Goal: Find specific page/section: Find specific page/section

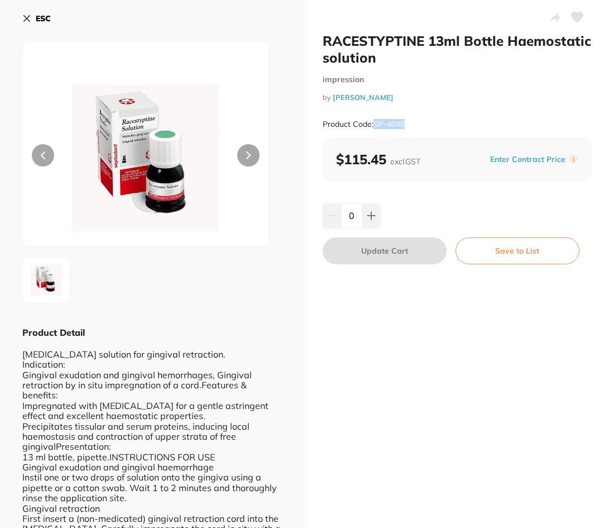
click at [27, 15] on icon at bounding box center [26, 18] width 9 height 9
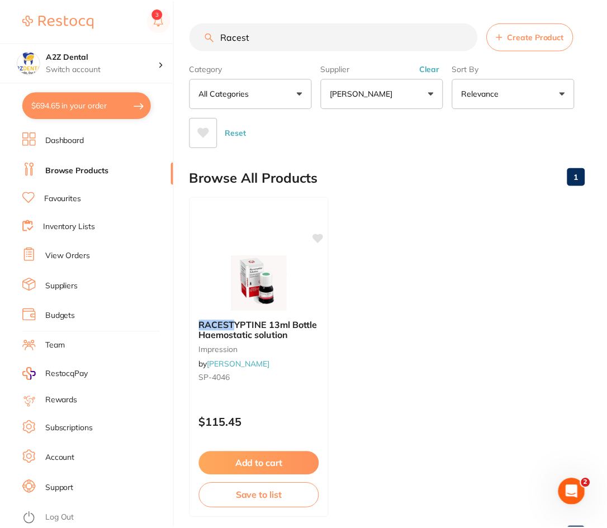
scroll to position [1, 0]
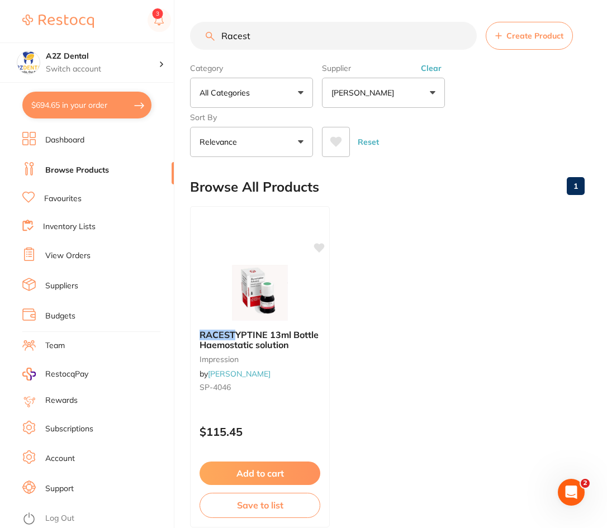
click at [63, 197] on link "Favourites" at bounding box center [62, 198] width 37 height 11
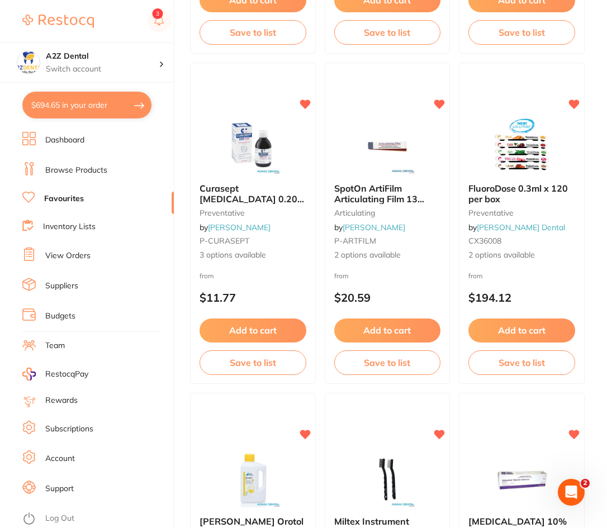
scroll to position [1061, 0]
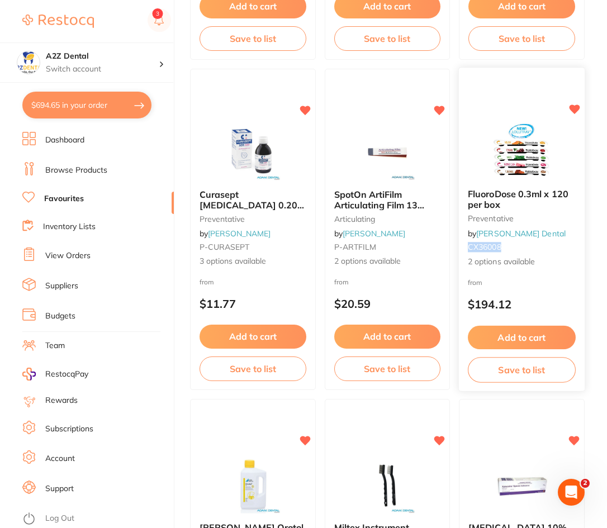
drag, startPoint x: 504, startPoint y: 247, endPoint x: 467, endPoint y: 248, distance: 37.4
click at [467, 248] on div "FluoroDose 0.3ml x 120 per box preventative by [PERSON_NAME] Dental CX36008 2 o…" at bounding box center [522, 228] width 126 height 97
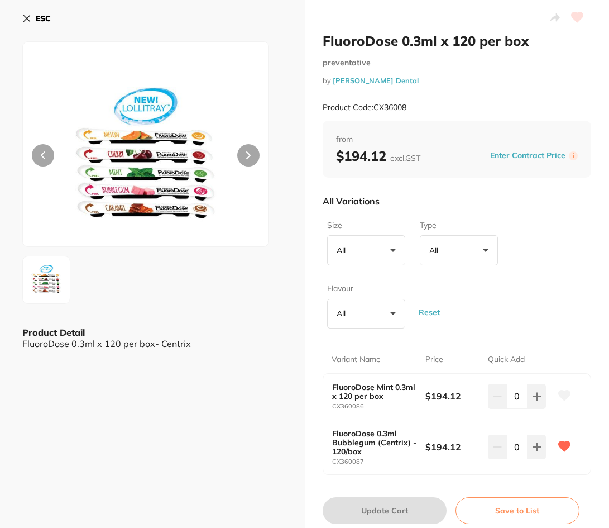
drag, startPoint x: 469, startPoint y: 221, endPoint x: 382, endPoint y: 80, distance: 165.2
click at [382, 80] on small "by [PERSON_NAME] Dental" at bounding box center [457, 81] width 269 height 8
drag, startPoint x: 458, startPoint y: 447, endPoint x: 423, endPoint y: 446, distance: 34.6
click at [426, 446] on b "$194.12" at bounding box center [454, 447] width 56 height 12
copy b "$194.12"
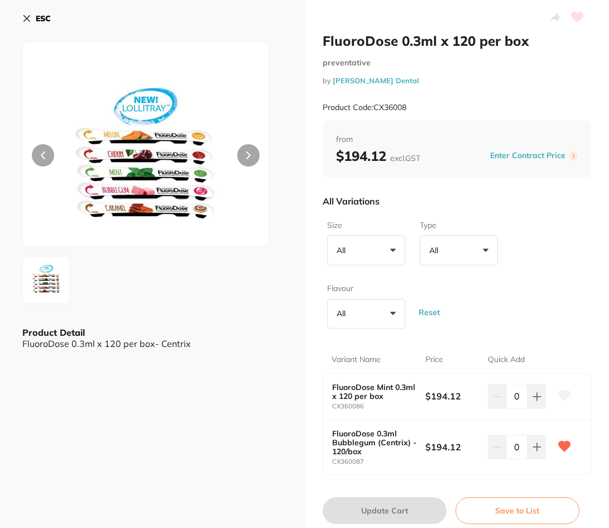
click at [438, 424] on div "FluoroDose 0.3ml Bubblegum (Centrix) - 120/box CX360087 $194.12 0" at bounding box center [457, 447] width 268 height 54
drag, startPoint x: 374, startPoint y: 459, endPoint x: 331, endPoint y: 462, distance: 42.6
click at [332, 462] on small "CX360087" at bounding box center [379, 461] width 94 height 7
copy small "CX360087"
click at [141, 422] on div "ESC Product Detail FluoroDose 0.3ml x 120 per box- Centrix" at bounding box center [152, 277] width 305 height 555
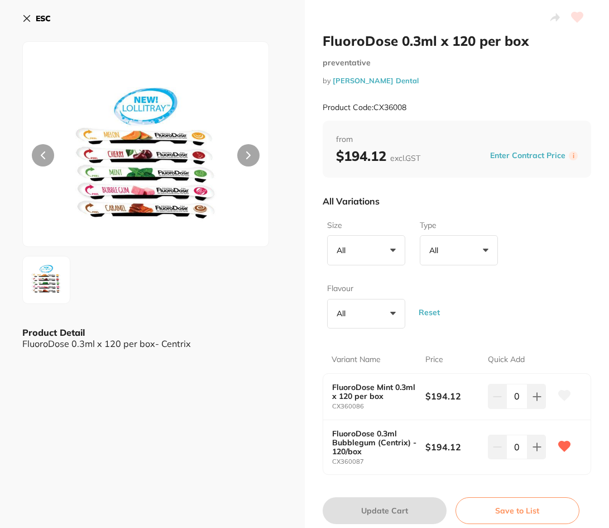
click at [27, 17] on icon at bounding box center [26, 18] width 9 height 9
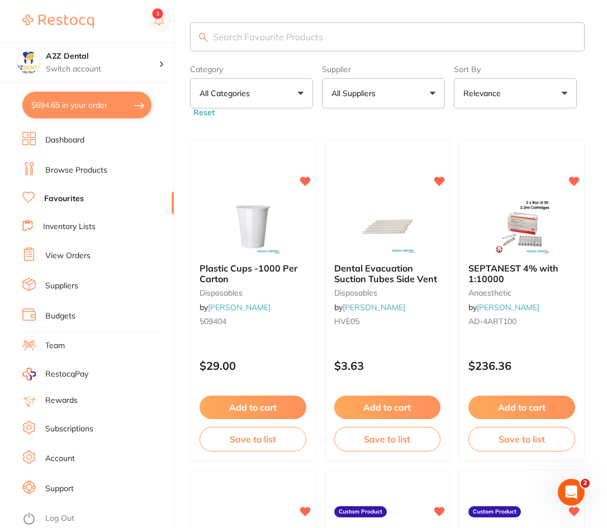
click at [275, 37] on input "search" at bounding box center [387, 36] width 394 height 29
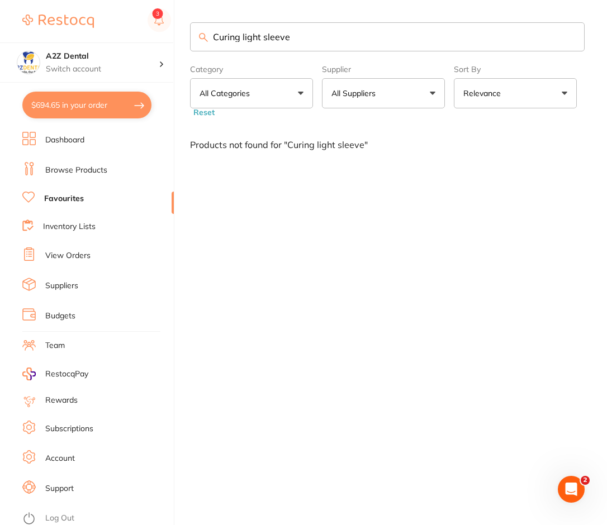
drag, startPoint x: 261, startPoint y: 39, endPoint x: 203, endPoint y: 39, distance: 58.1
click at [203, 39] on div "Curing light sleeve" at bounding box center [387, 36] width 394 height 29
click at [250, 35] on input "sleeve" at bounding box center [387, 36] width 394 height 29
type input "sleeves"
drag, startPoint x: 250, startPoint y: 35, endPoint x: 180, endPoint y: 37, distance: 69.3
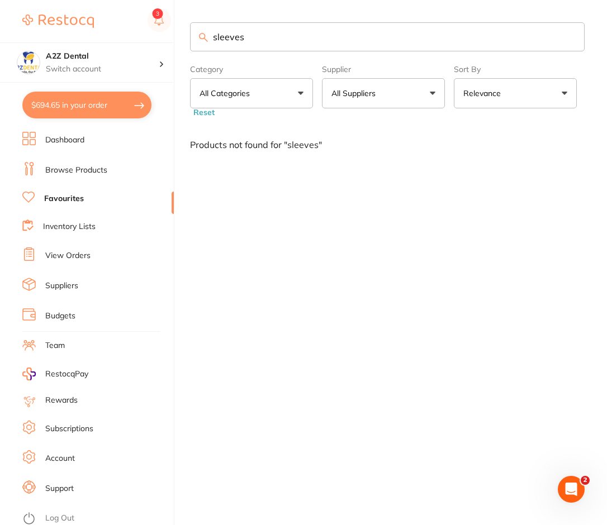
click at [180, 37] on div "$694.65 A2Z Dental Switch account A2Z Dental $694.65 in your order Dashboard Br…" at bounding box center [303, 262] width 607 height 525
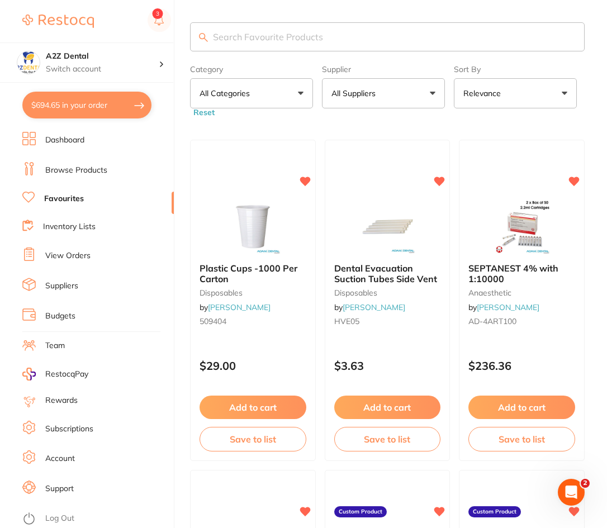
click at [300, 93] on button "All Categories" at bounding box center [251, 93] width 123 height 30
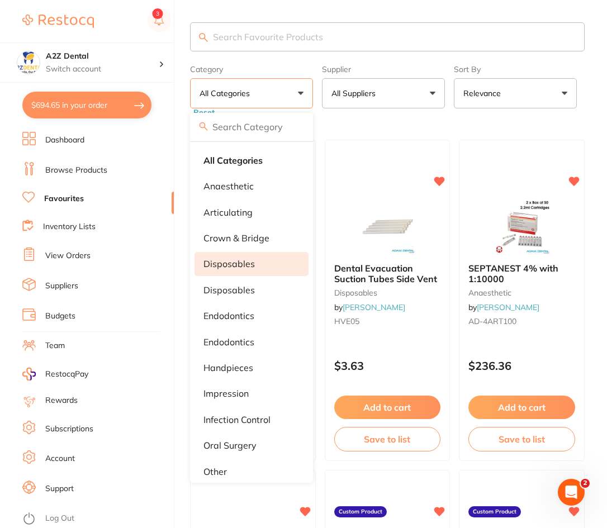
click at [230, 261] on p "disposables" at bounding box center [228, 264] width 51 height 10
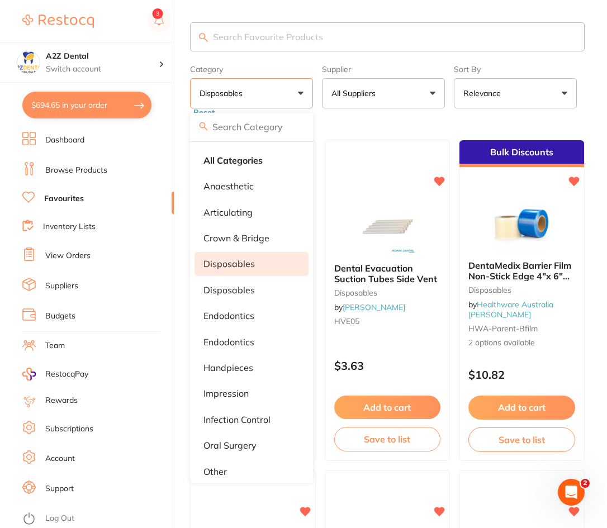
click at [559, 64] on div "Sort By Relevance Highest Price Lowest Price On Sale Relevance Clear" at bounding box center [515, 84] width 123 height 48
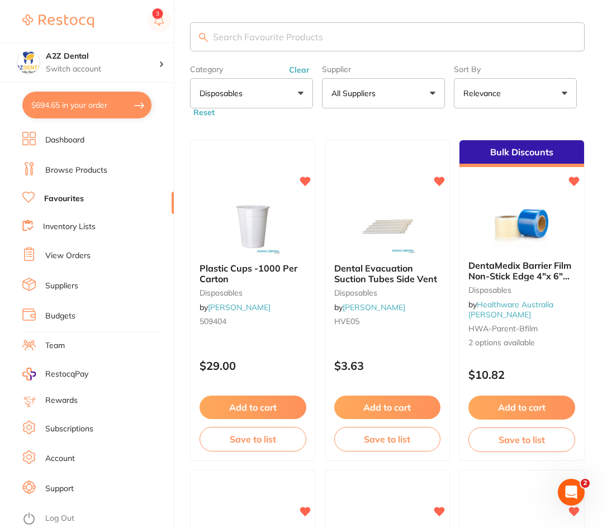
click at [537, 95] on button "Relevance" at bounding box center [515, 93] width 123 height 30
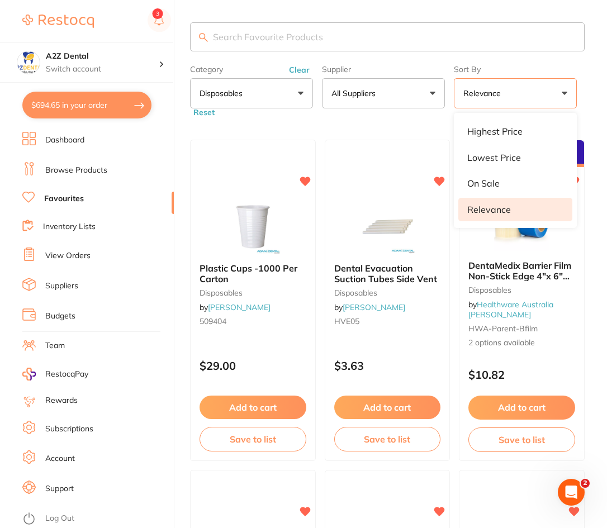
click at [537, 95] on button "Relevance" at bounding box center [515, 93] width 123 height 30
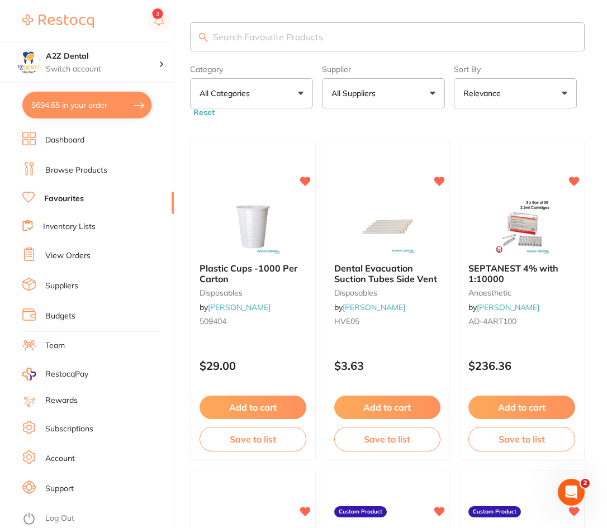
click at [253, 29] on input "search" at bounding box center [387, 36] width 394 height 29
type input "curing light sleeves"
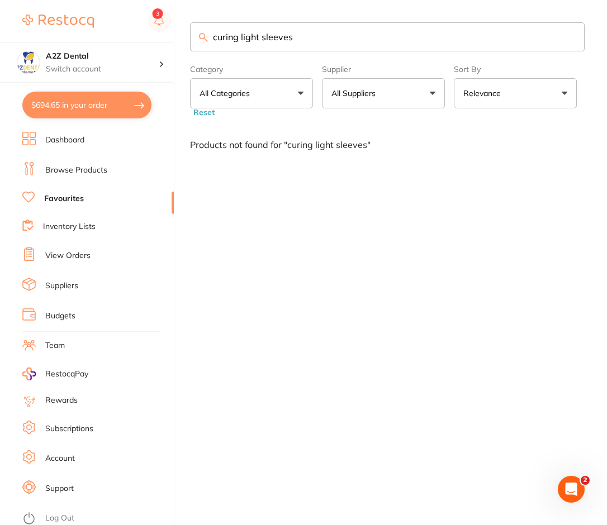
click at [59, 283] on link "Suppliers" at bounding box center [61, 285] width 33 height 11
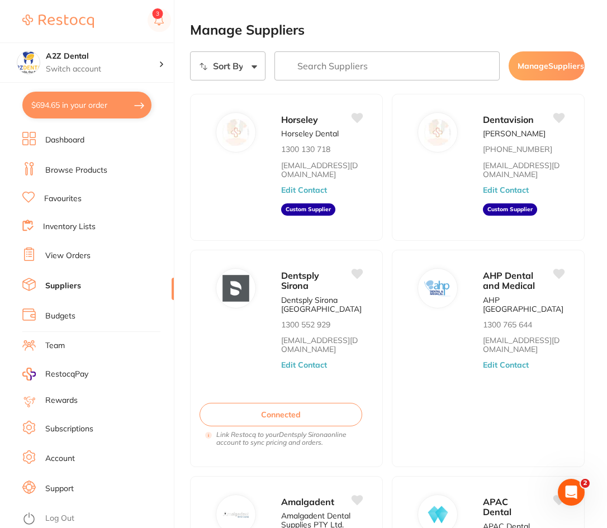
click at [55, 194] on link "Favourites" at bounding box center [62, 198] width 37 height 11
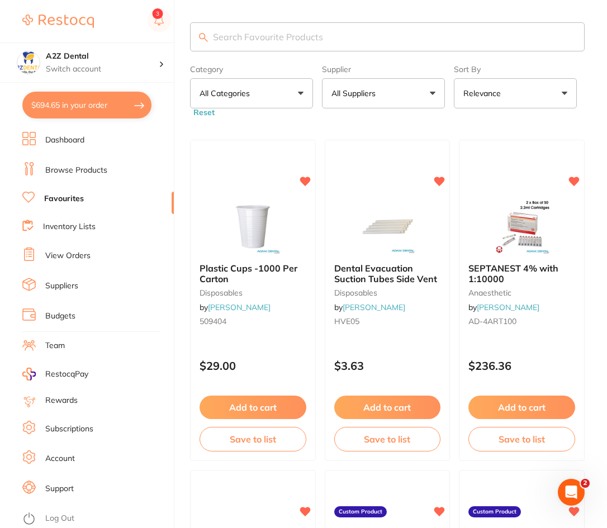
click at [58, 168] on link "Browse Products" at bounding box center [76, 170] width 62 height 11
